Goal: Transaction & Acquisition: Subscribe to service/newsletter

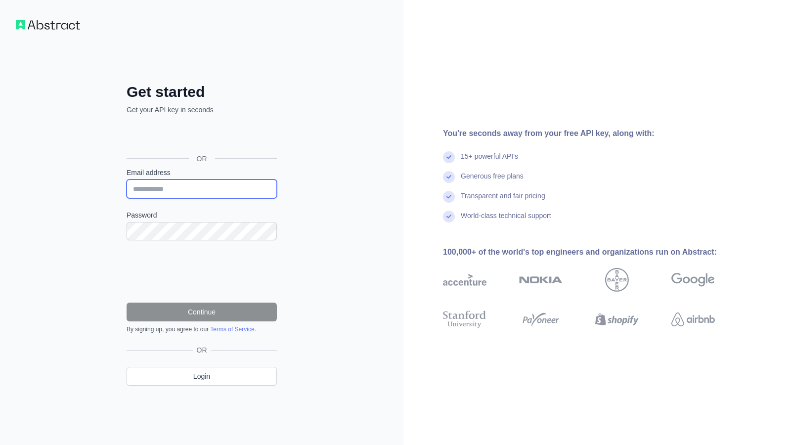
click at [184, 191] on input "Email address" at bounding box center [202, 189] width 150 height 19
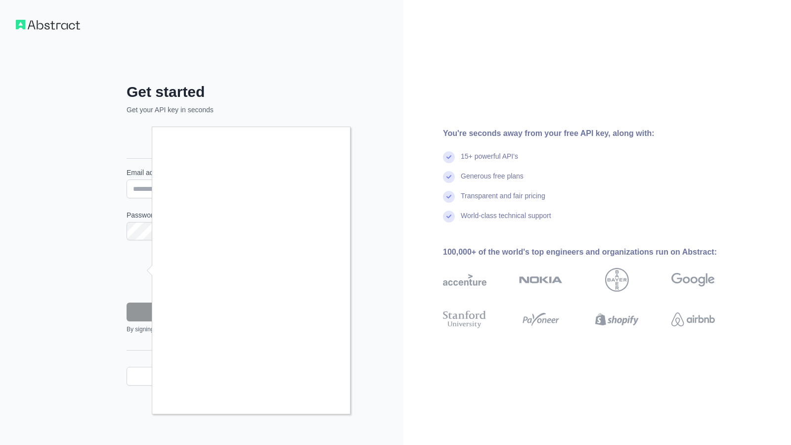
click at [92, 278] on div at bounding box center [395, 222] width 791 height 445
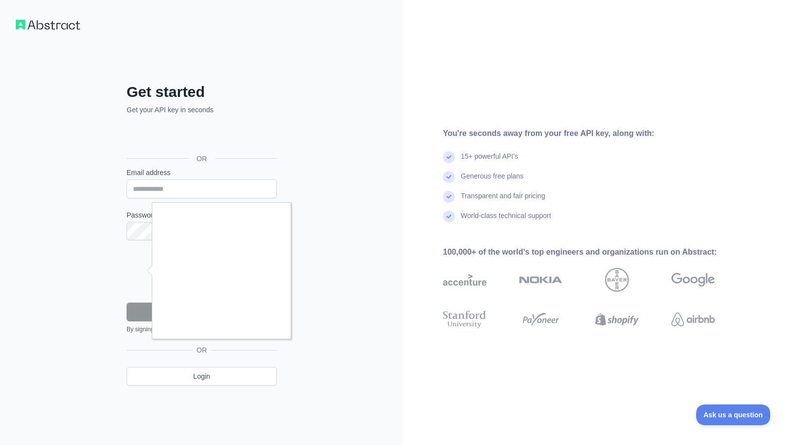
click at [114, 244] on div at bounding box center [395, 222] width 791 height 445
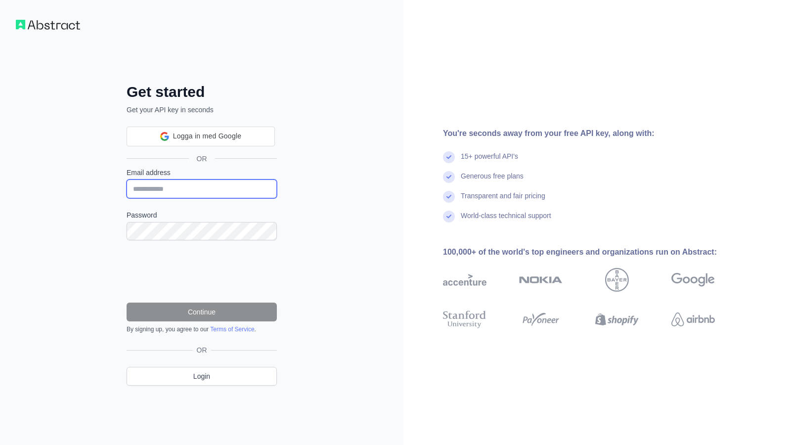
click at [208, 197] on input "Email address" at bounding box center [202, 189] width 150 height 19
click at [188, 180] on input "Email address" at bounding box center [202, 189] width 150 height 19
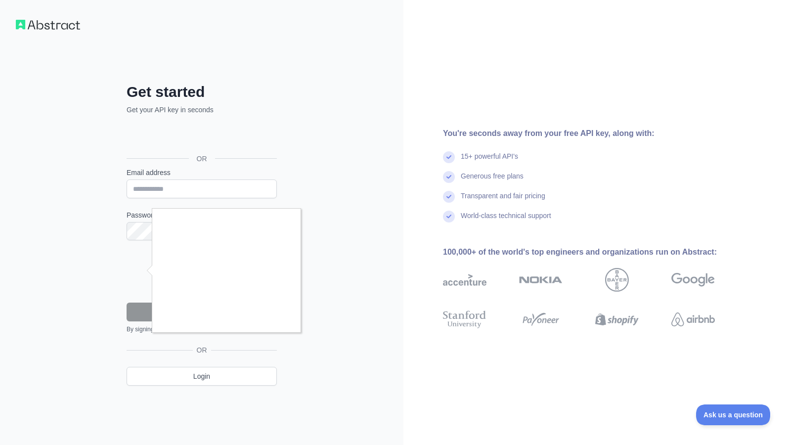
click at [191, 399] on div at bounding box center [395, 222] width 791 height 445
click at [285, 175] on div at bounding box center [395, 222] width 791 height 445
click at [389, 150] on div at bounding box center [395, 222] width 791 height 445
